Goal: Information Seeking & Learning: Understand process/instructions

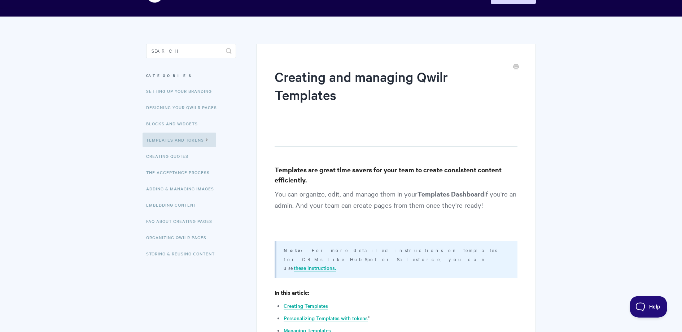
scroll to position [132, 0]
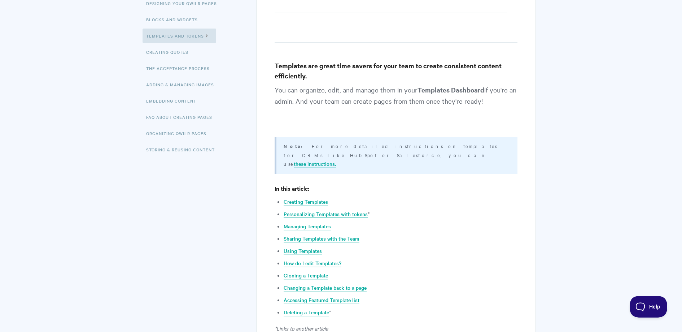
click at [352, 210] on link "Personalizing Templates with tokens" at bounding box center [326, 214] width 84 height 8
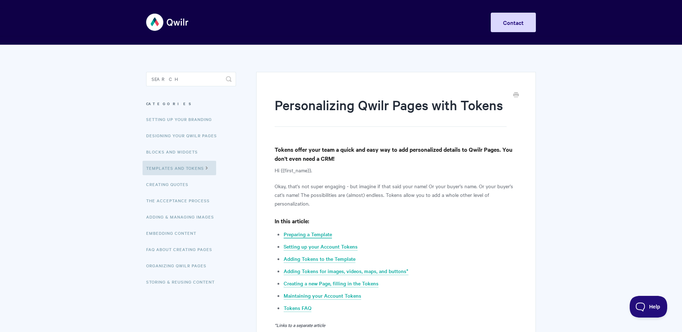
click at [299, 237] on link "Preparing a Template" at bounding box center [308, 234] width 48 height 8
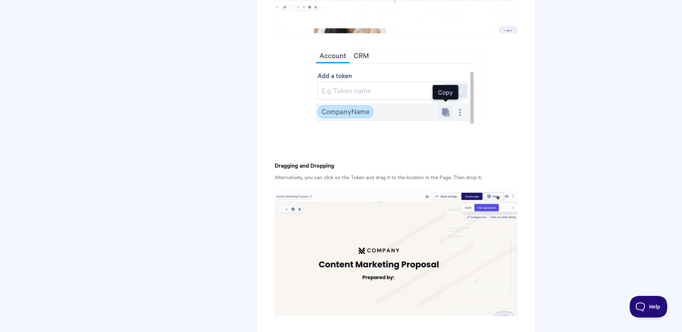
scroll to position [971, 0]
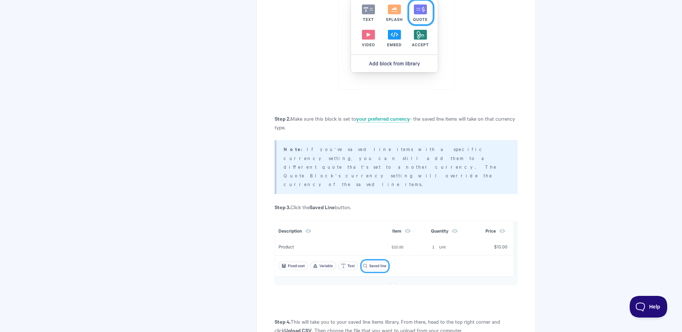
scroll to position [56, 0]
